Goal: Task Accomplishment & Management: Use online tool/utility

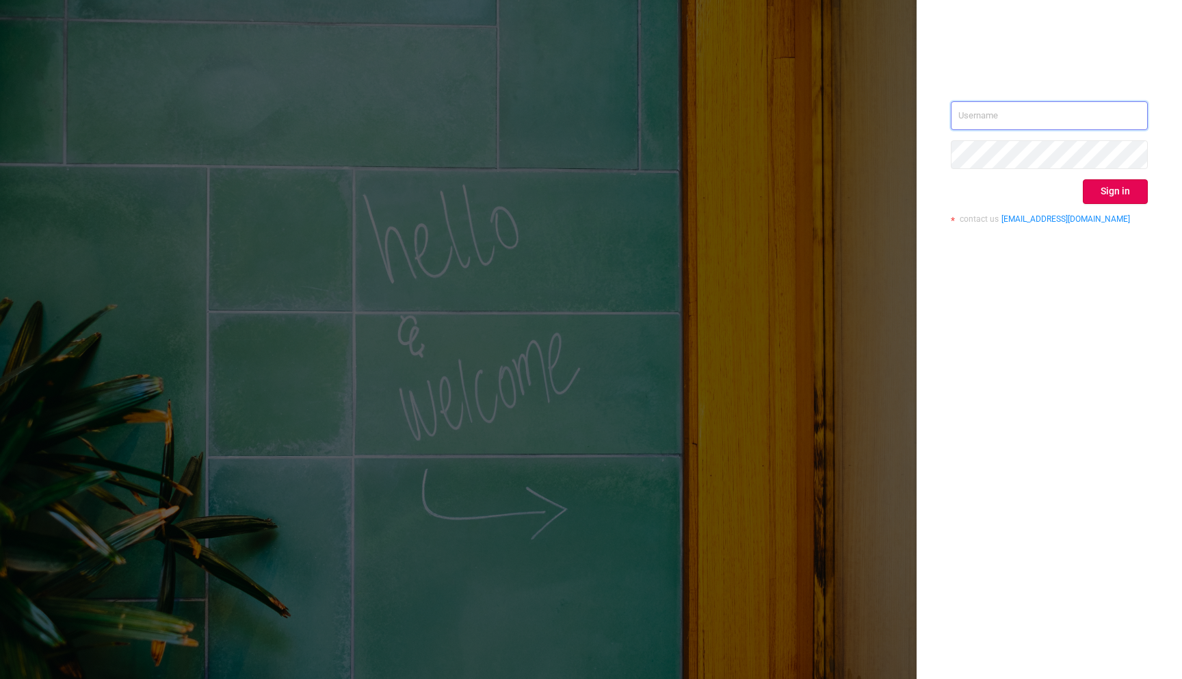
click at [972, 120] on input "text" at bounding box center [1049, 115] width 197 height 29
type input "amit.rai@verse.in"
click at [1109, 191] on button "Sign in" at bounding box center [1115, 191] width 65 height 25
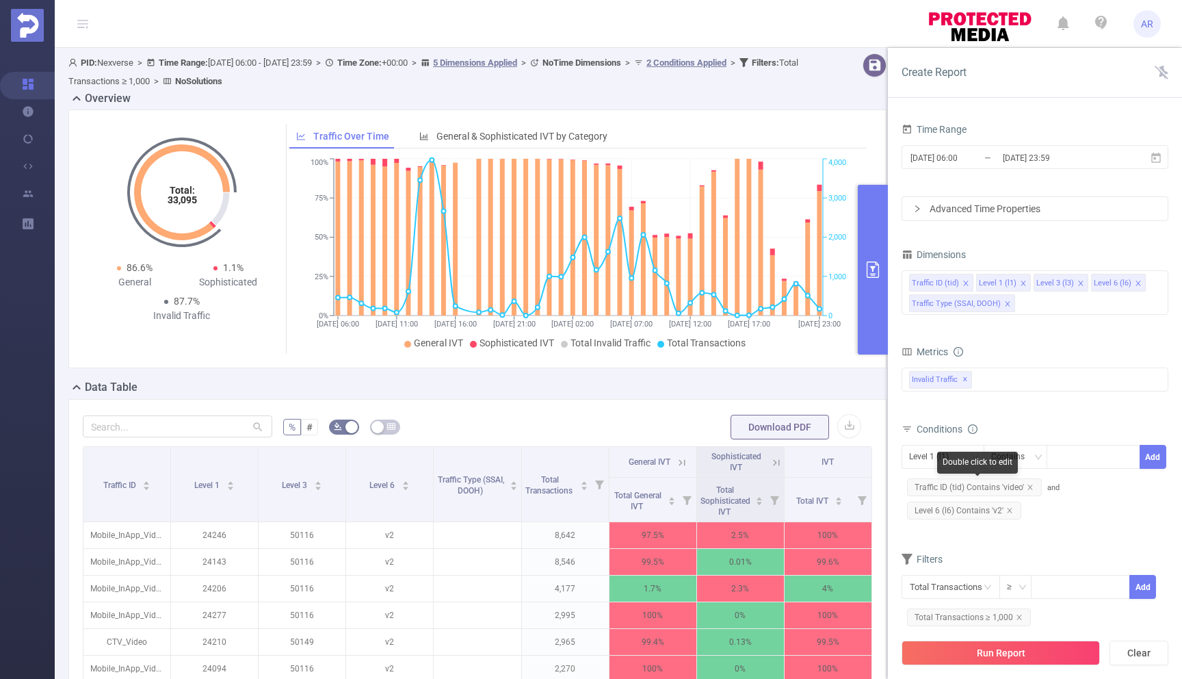
click at [1033, 489] on span "Traffic ID (tid) Contains 'video'" at bounding box center [974, 487] width 135 height 18
click at [1028, 486] on icon "icon: close" at bounding box center [1030, 486] width 5 height 5
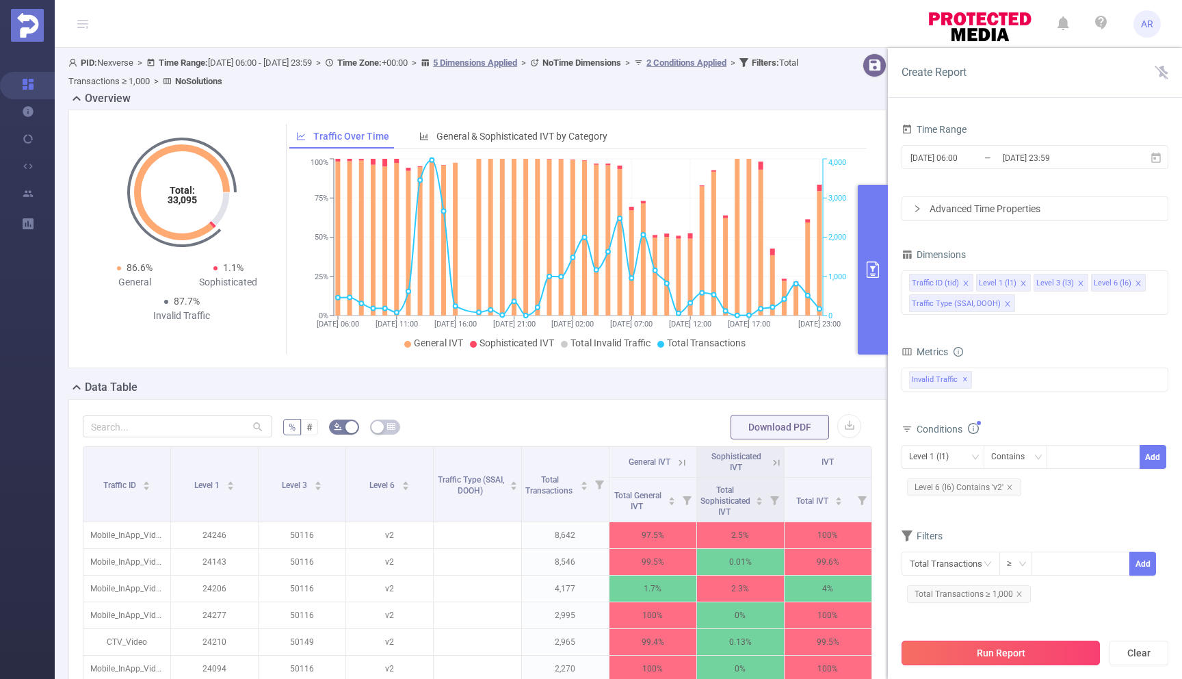
click at [969, 663] on button "Run Report" at bounding box center [1001, 652] width 198 height 25
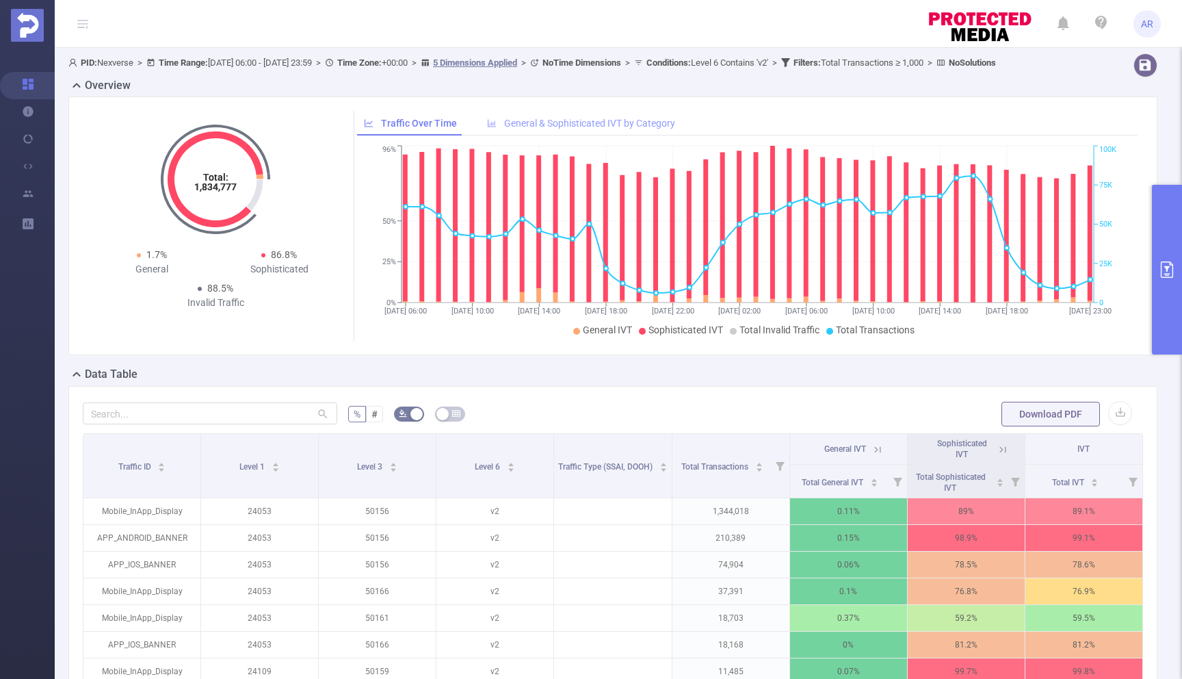
click at [538, 129] on span "General & Sophisticated IVT by Category" at bounding box center [589, 123] width 171 height 11
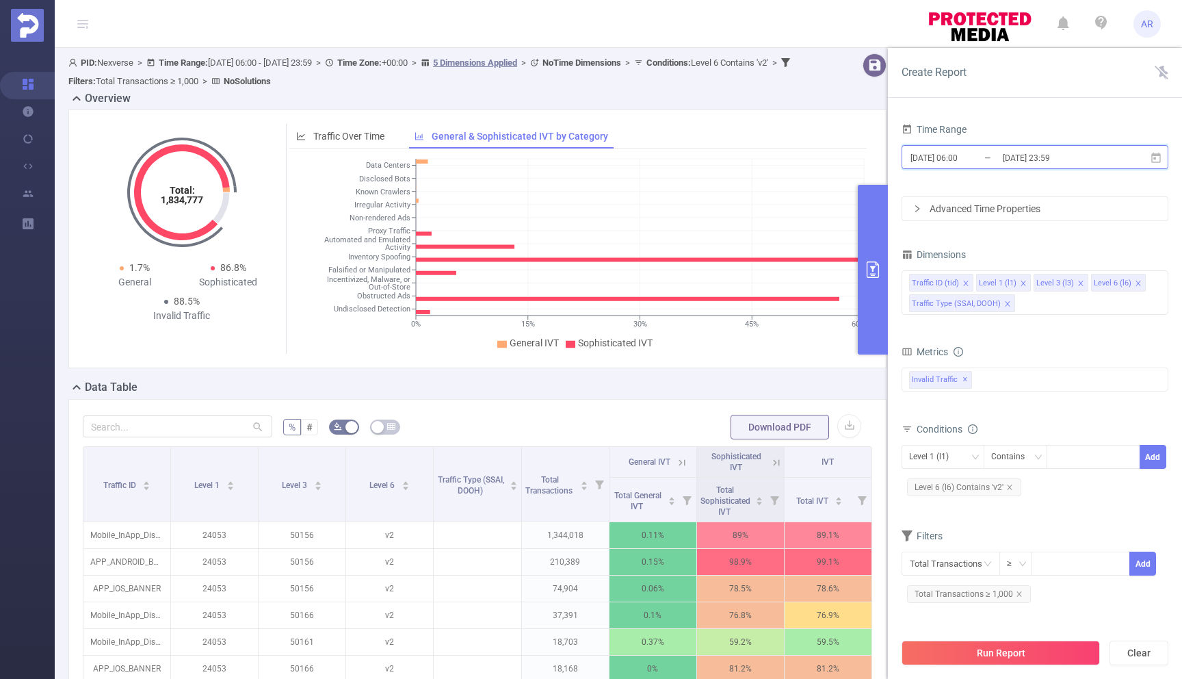
click at [1158, 161] on icon at bounding box center [1157, 157] width 10 height 10
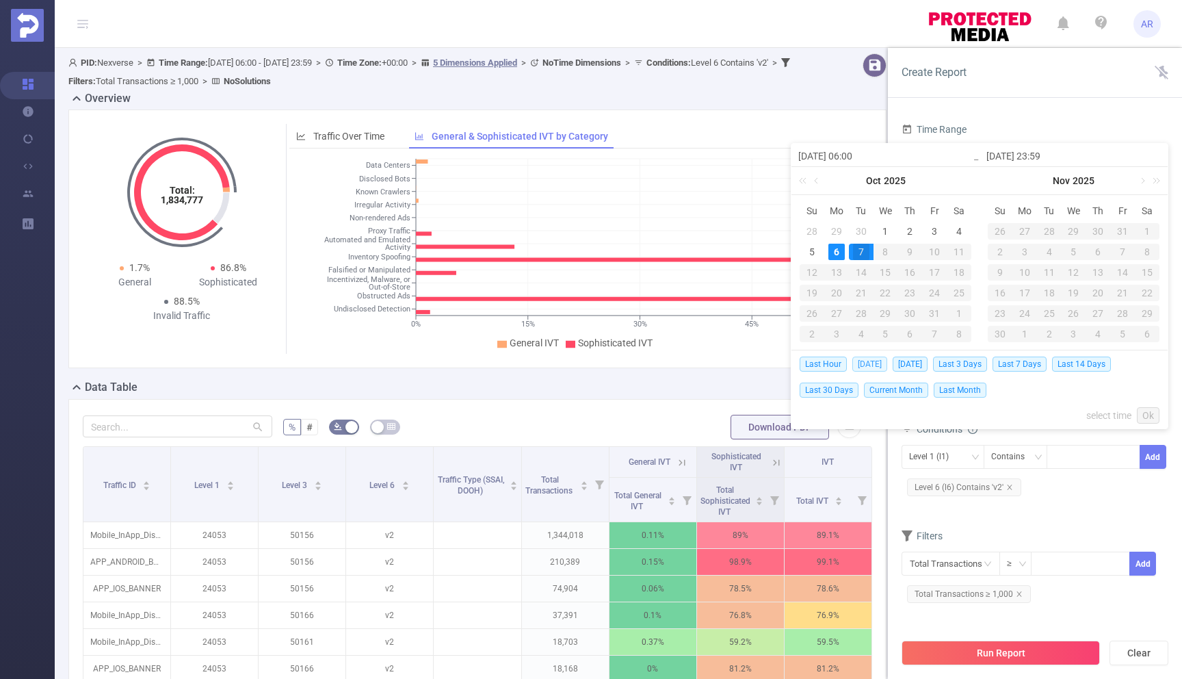
click at [865, 359] on span "Today" at bounding box center [870, 363] width 35 height 15
type input "2025-10-06 00:00"
type input "2025-10-06 23:59"
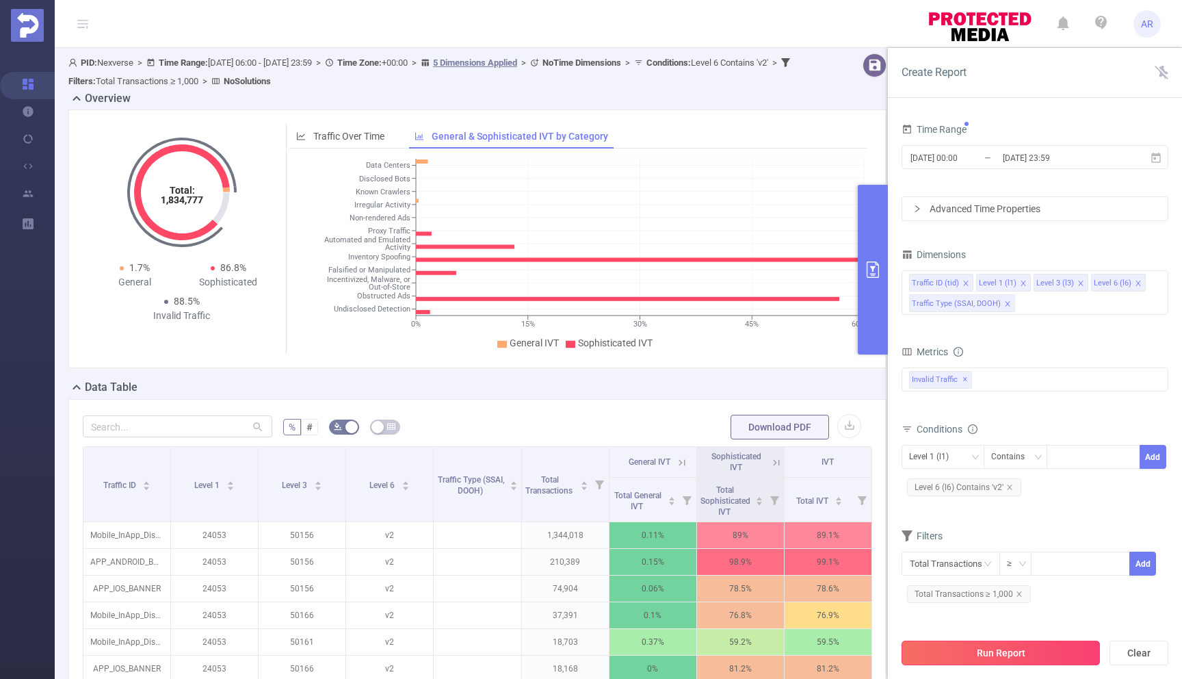
click at [987, 652] on button "Run Report" at bounding box center [1001, 652] width 198 height 25
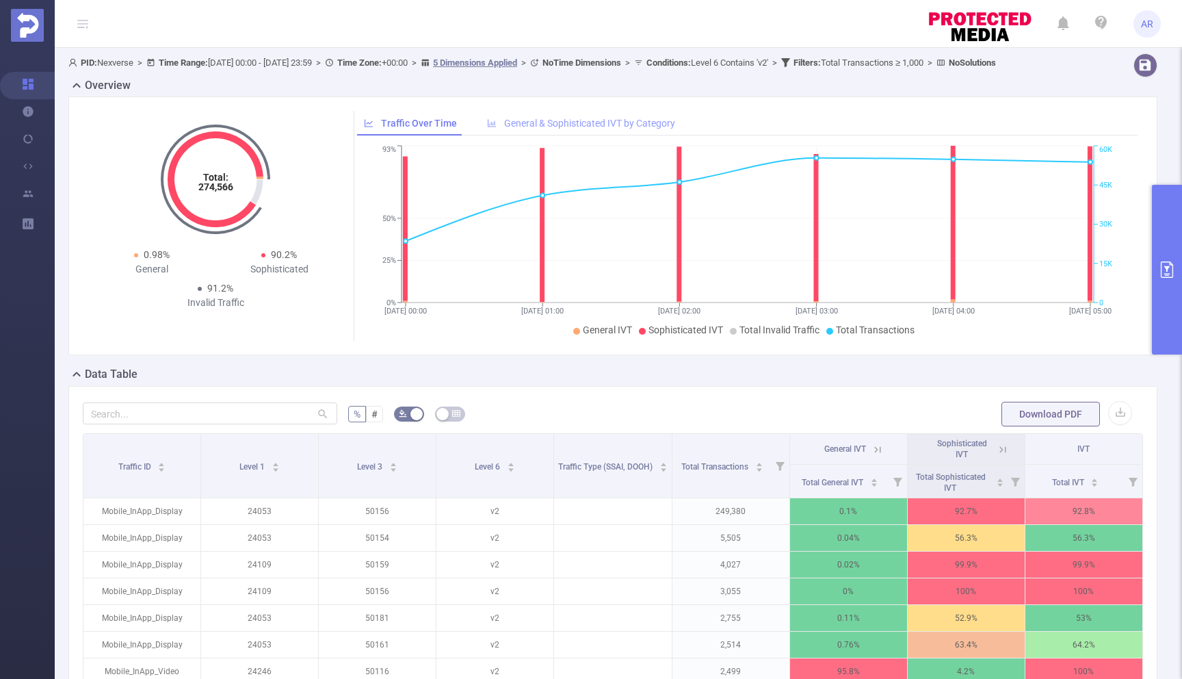
click at [608, 129] on span "General & Sophisticated IVT by Category" at bounding box center [589, 123] width 171 height 11
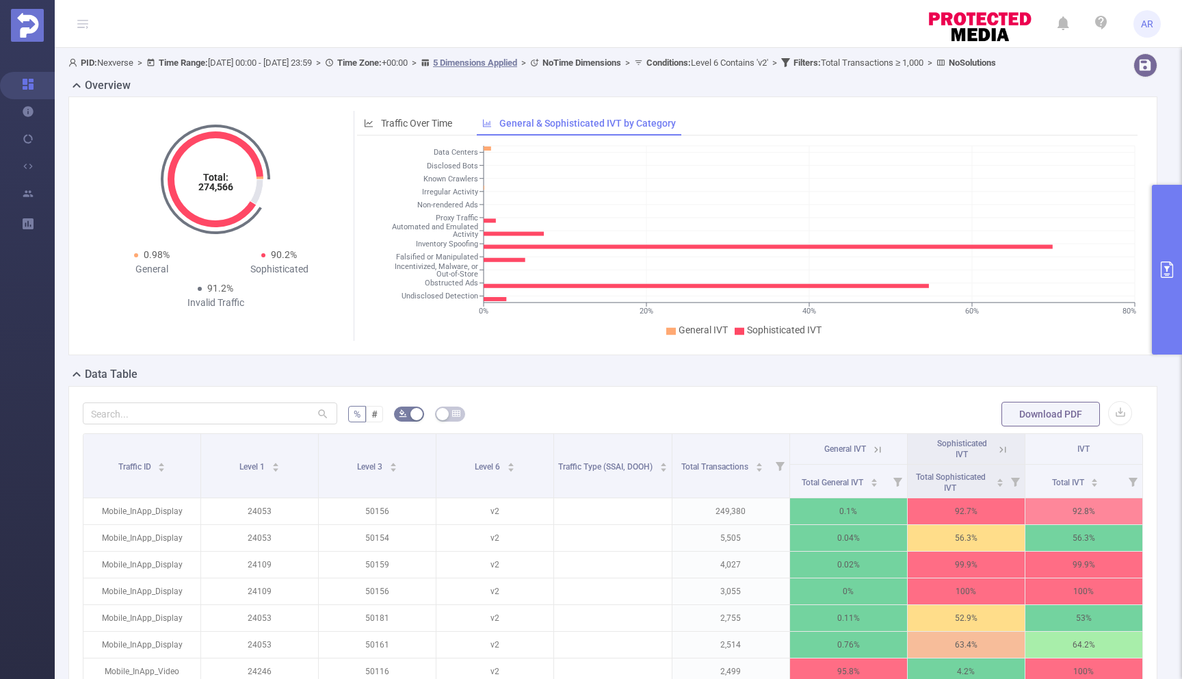
click at [450, 421] on button "button" at bounding box center [450, 413] width 30 height 15
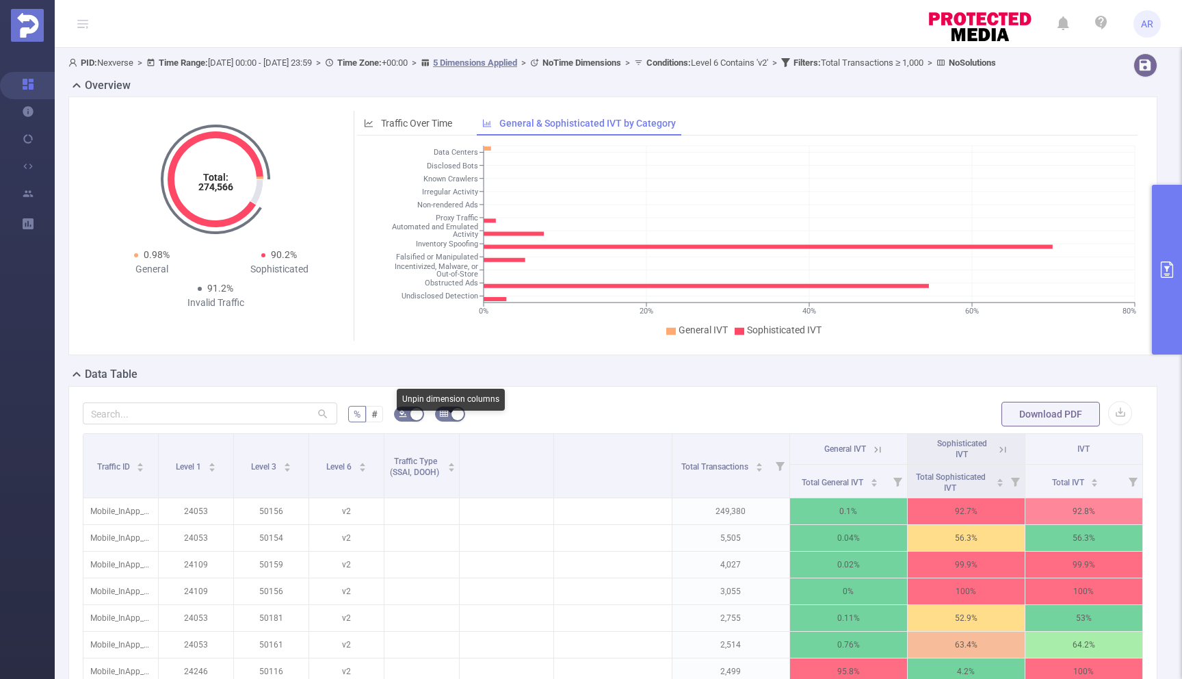
click at [450, 421] on button "button" at bounding box center [450, 413] width 30 height 15
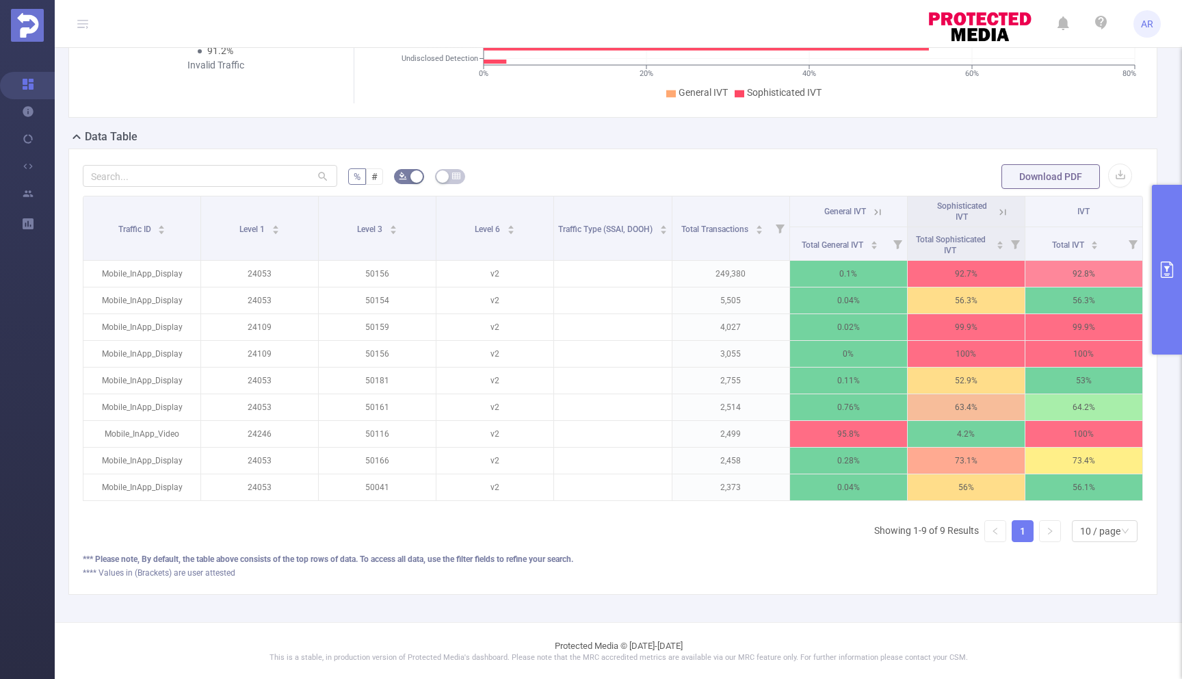
scroll to position [251, 0]
